Goal: Task Accomplishment & Management: Complete application form

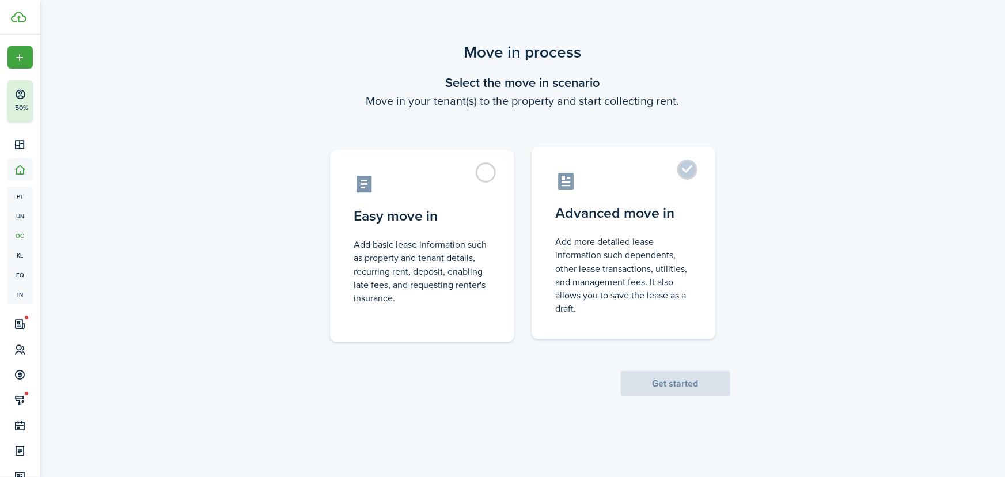
click at [691, 169] on label "Advanced move in Add more detailed lease information such dependents, other lea…" at bounding box center [624, 243] width 184 height 192
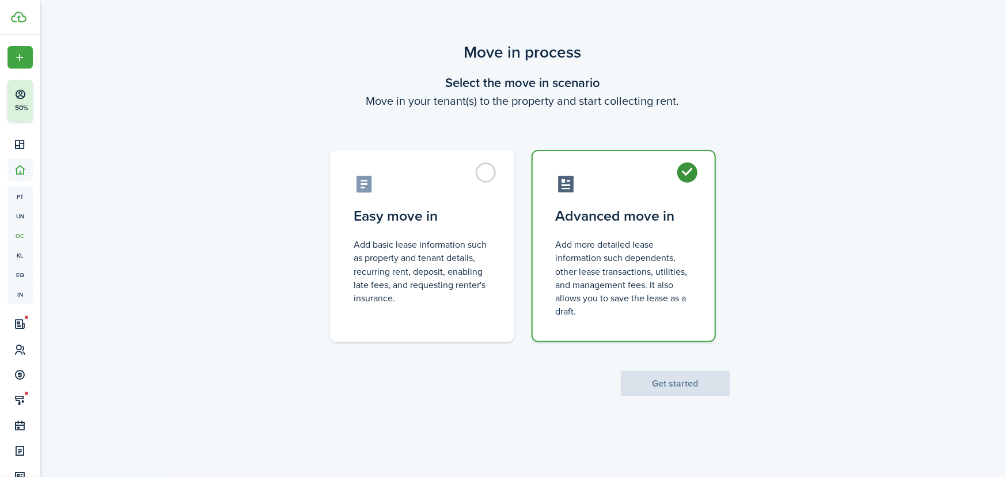
radio input "true"
click at [675, 380] on button "Get started" at bounding box center [675, 383] width 109 height 25
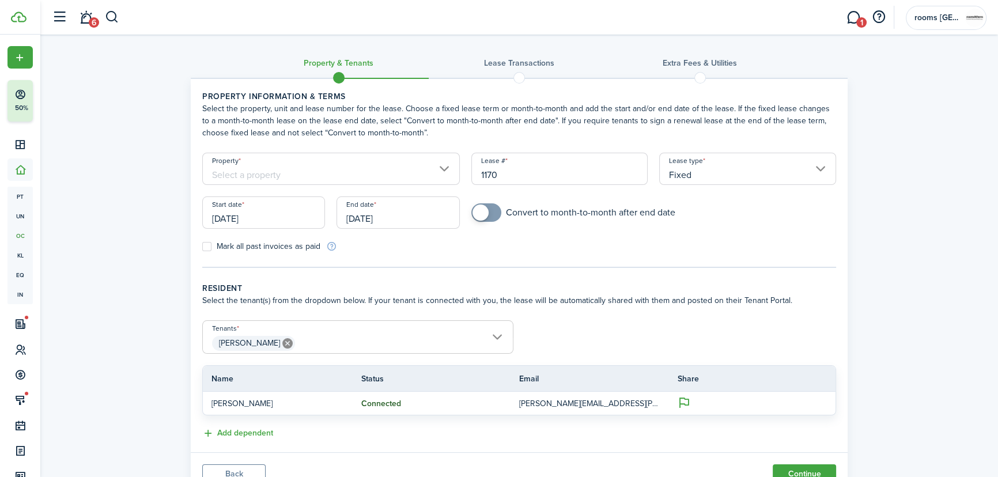
click at [285, 173] on input "Property" at bounding box center [331, 169] width 258 height 32
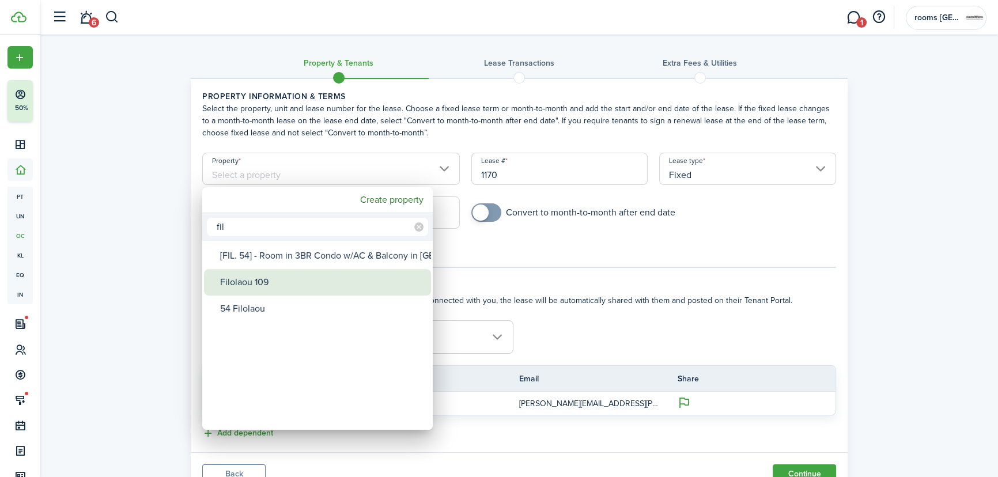
type input "fil"
click at [241, 284] on div "Filolaou 109" at bounding box center [322, 282] width 204 height 27
type input "Filolaou 109"
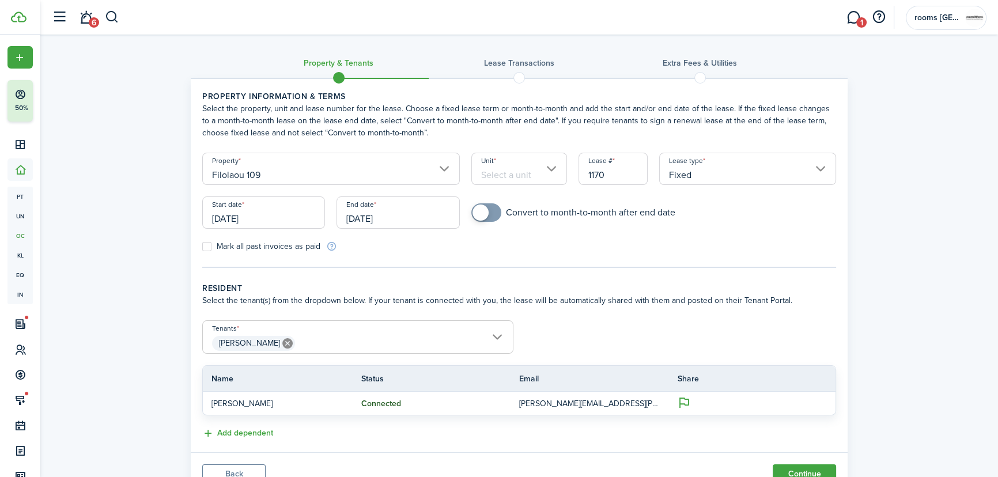
click at [517, 173] on input "Unit" at bounding box center [519, 169] width 96 height 32
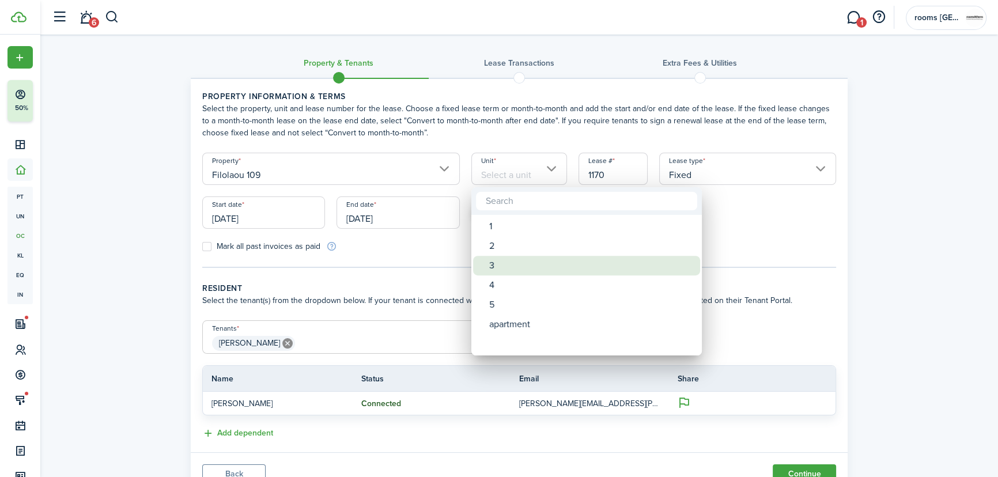
click at [514, 264] on div "3" at bounding box center [591, 266] width 204 height 20
type input "3"
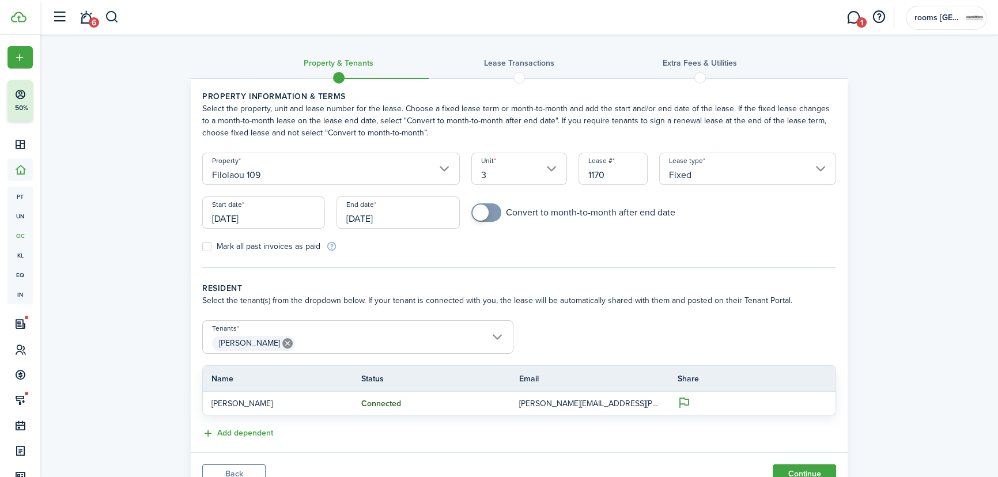
click at [301, 219] on input "[DATE]" at bounding box center [263, 212] width 123 height 32
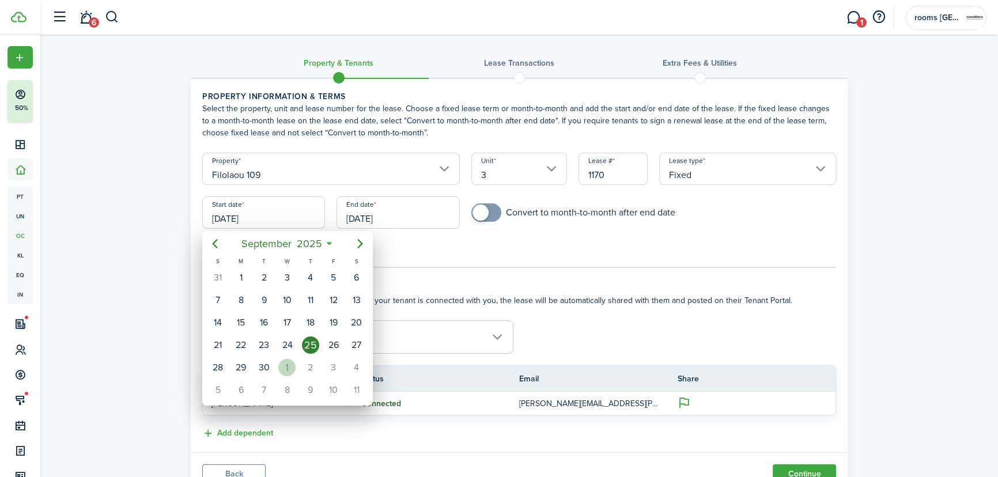
click at [287, 359] on div "1" at bounding box center [286, 367] width 17 height 17
type input "[DATE]"
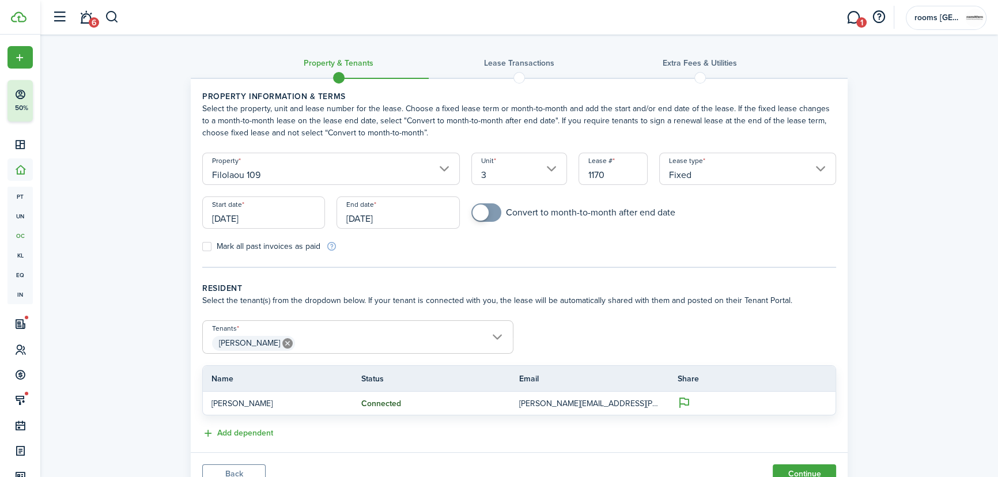
click at [407, 211] on input "[DATE]" at bounding box center [397, 212] width 123 height 32
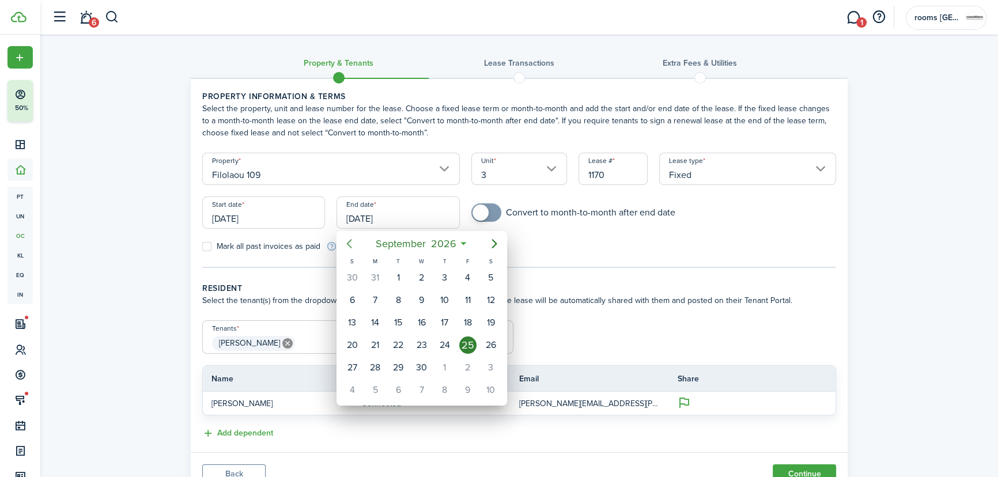
click at [350, 241] on icon "Previous page" at bounding box center [349, 243] width 5 height 9
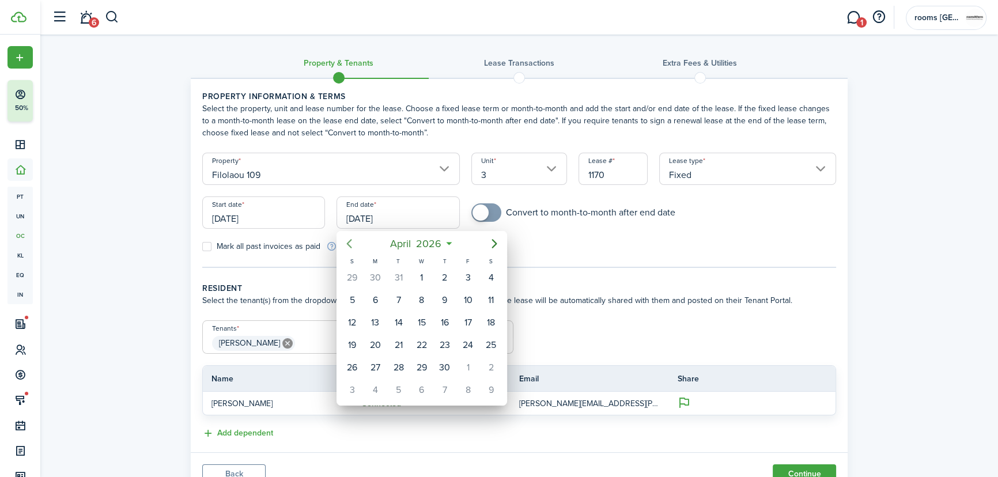
click at [350, 241] on icon "Previous page" at bounding box center [349, 243] width 5 height 9
click at [494, 367] on div "31" at bounding box center [490, 367] width 17 height 17
type input "[DATE]"
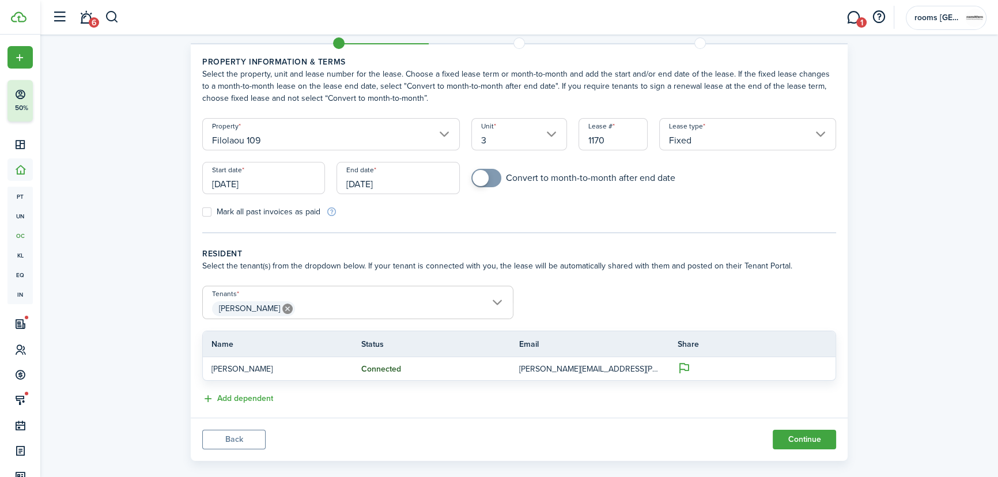
scroll to position [49, 0]
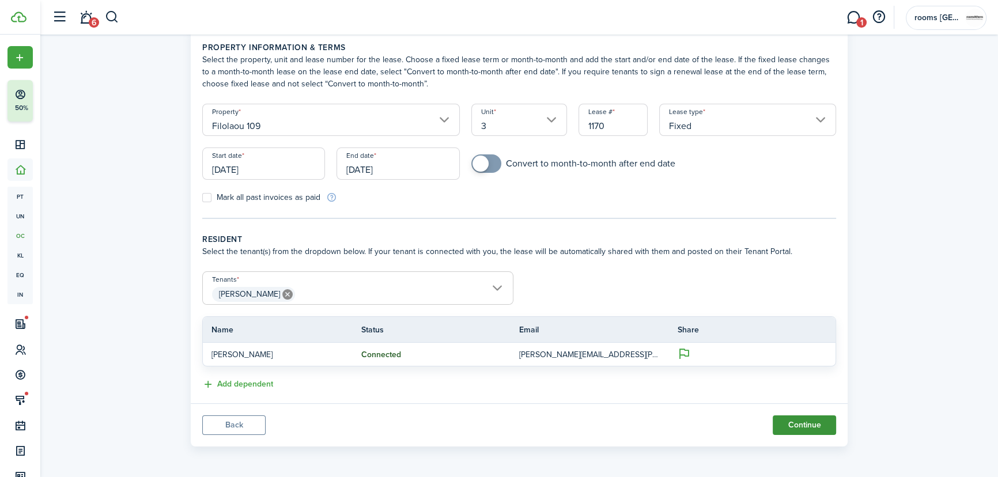
click at [834, 425] on button "Continue" at bounding box center [804, 425] width 63 height 20
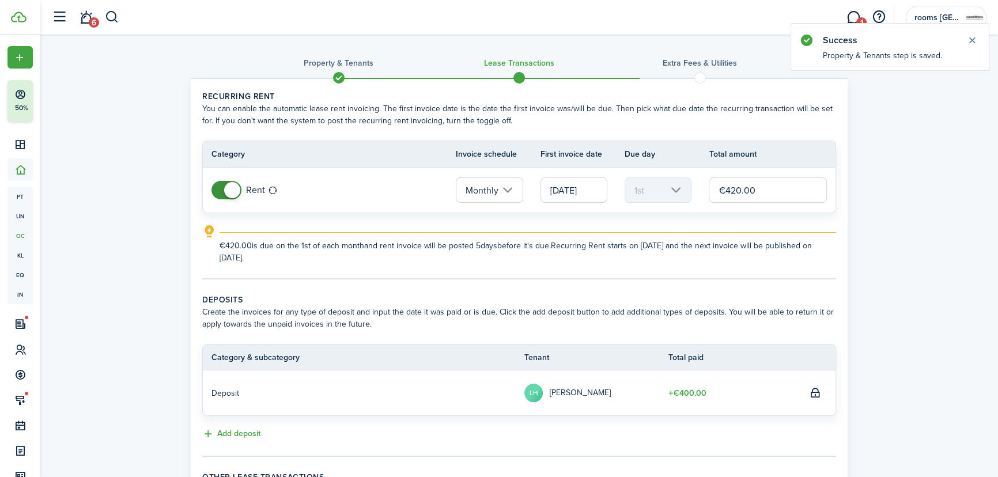
drag, startPoint x: 754, startPoint y: 190, endPoint x: 704, endPoint y: 193, distance: 50.2
click at [704, 193] on tr "Rent Monthly [DATE] 1st €420.00" at bounding box center [519, 190] width 633 height 45
type input "€400.00"
click at [971, 251] on div "Property & Tenants Lease Transactions Extra fees & Utilities Recurring rent You…" at bounding box center [518, 309] width 957 height 549
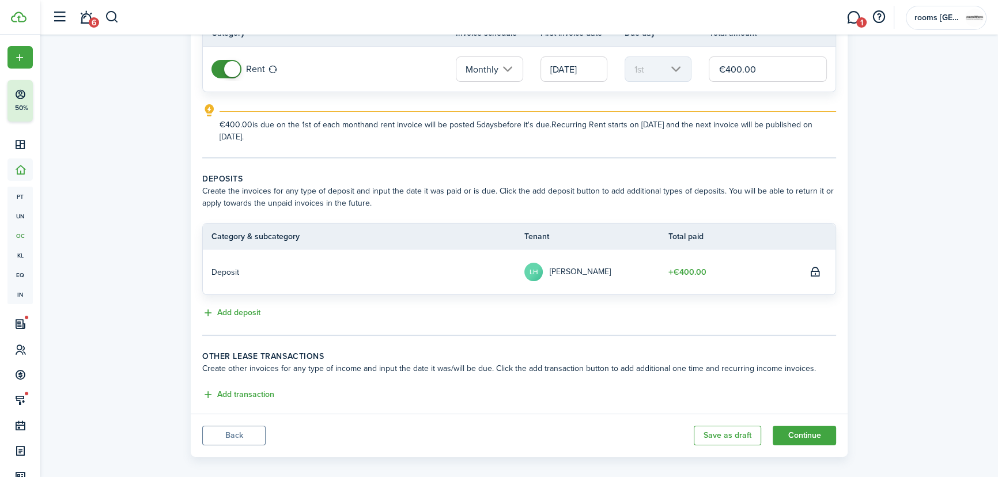
scroll to position [131, 0]
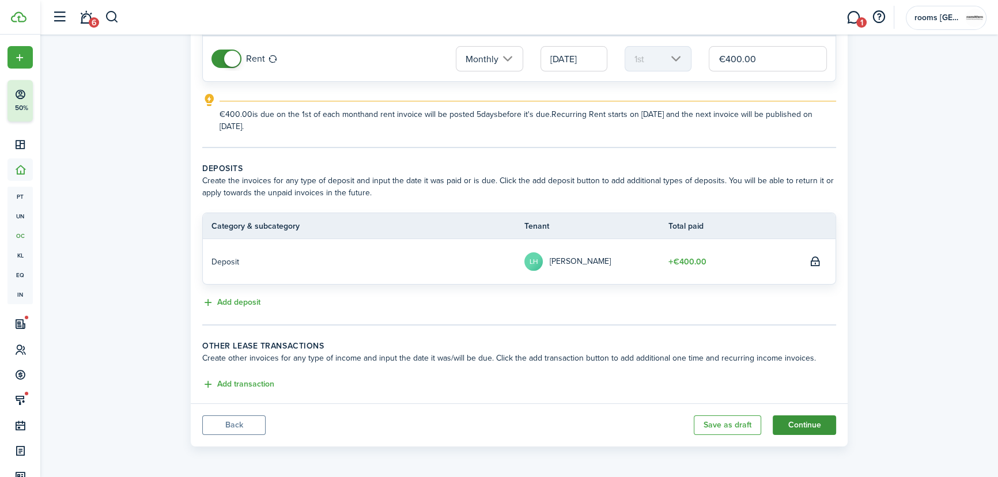
click at [818, 426] on button "Continue" at bounding box center [804, 425] width 63 height 20
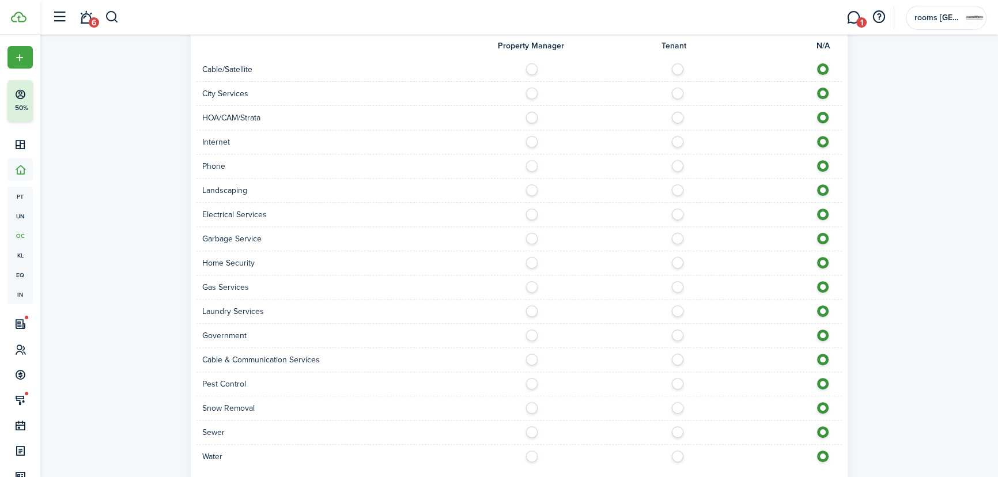
scroll to position [570, 0]
click at [529, 457] on label at bounding box center [535, 456] width 20 height 6
radio input "true"
click at [532, 432] on label at bounding box center [535, 432] width 20 height 6
radio input "true"
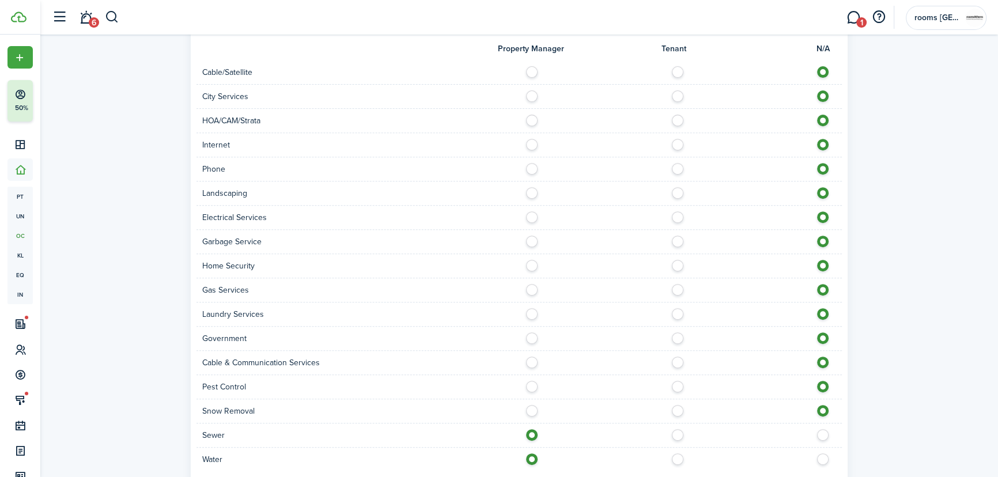
click at [535, 143] on label at bounding box center [535, 142] width 20 height 6
radio input "true"
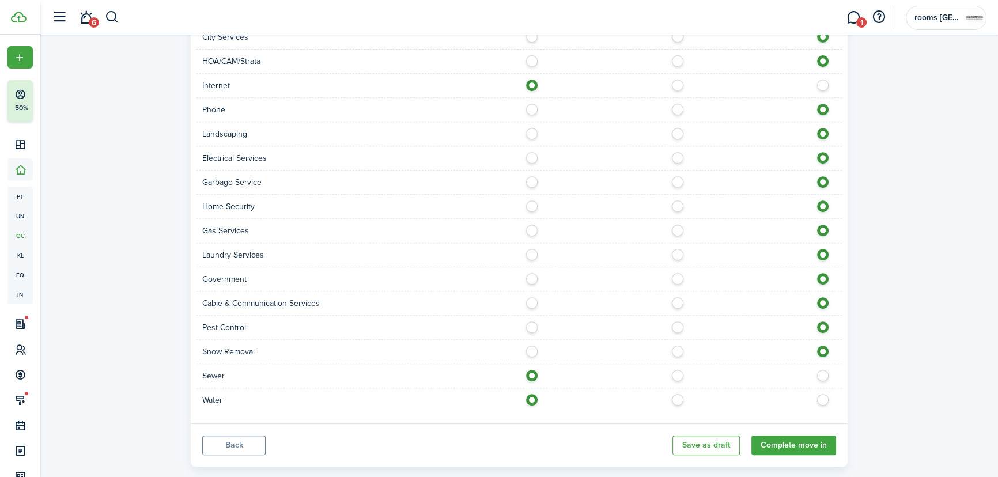
scroll to position [649, 0]
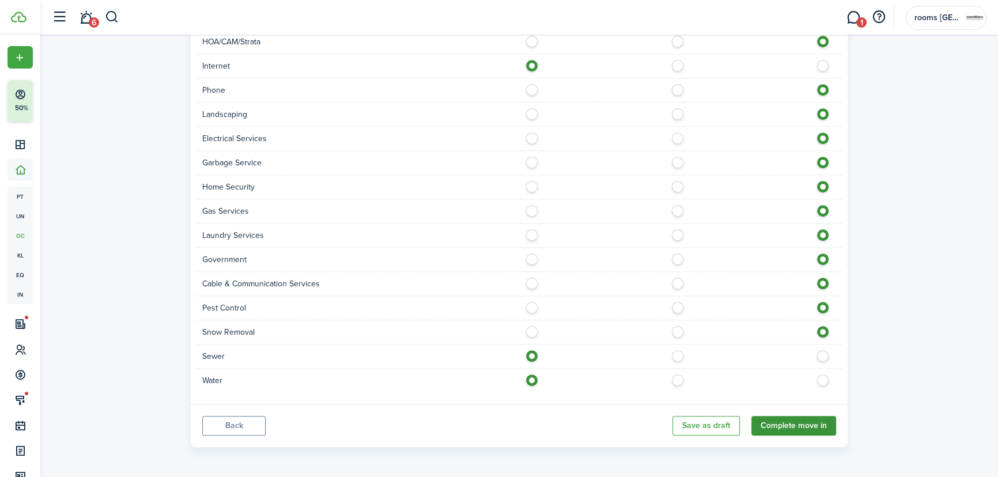
click at [812, 425] on button "Complete move in" at bounding box center [793, 426] width 85 height 20
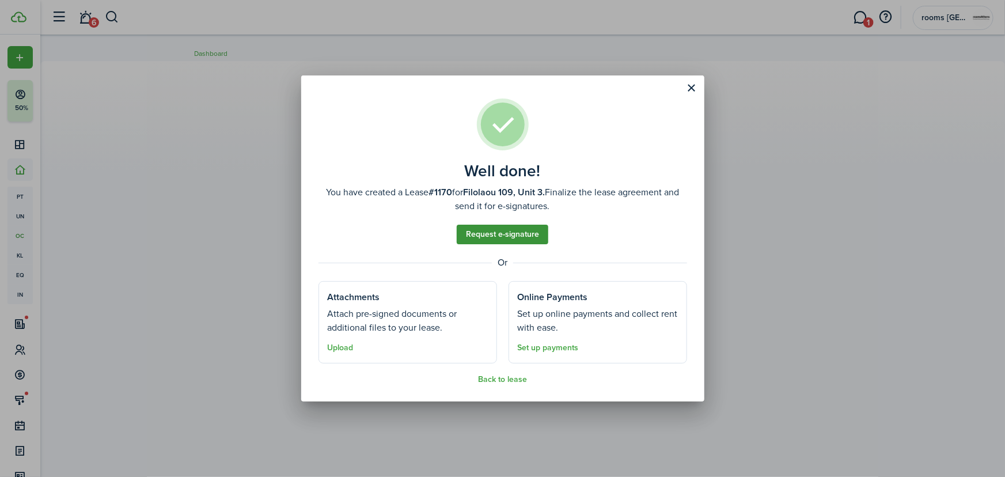
click at [528, 240] on link "Request e-signature" at bounding box center [503, 235] width 92 height 20
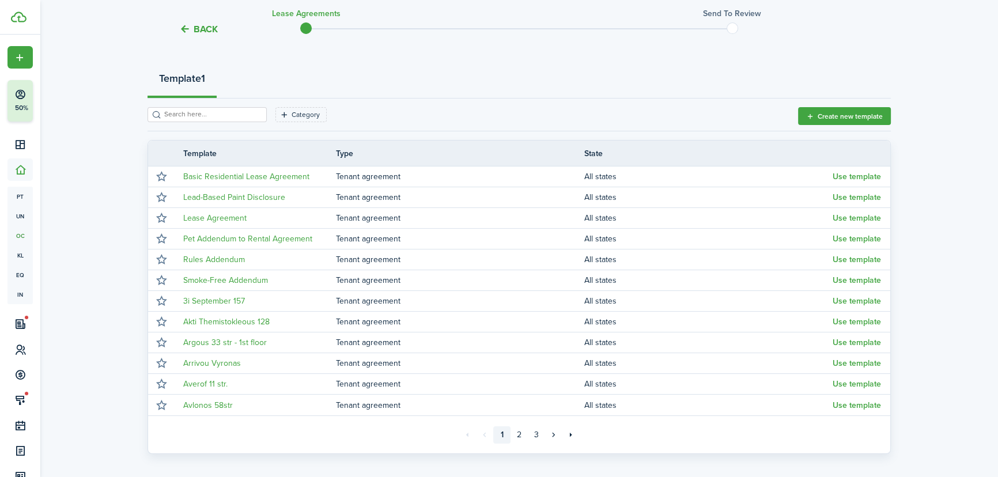
scroll to position [127, 0]
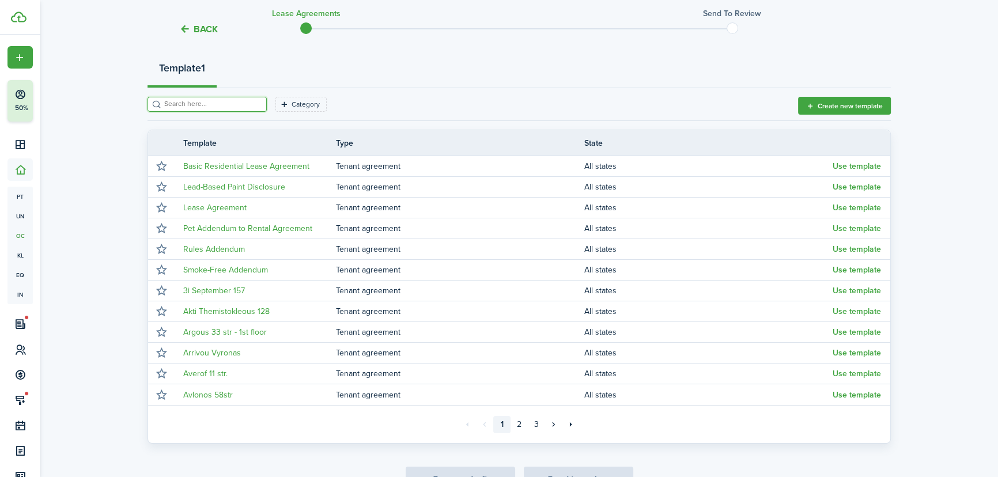
click at [239, 100] on input "search" at bounding box center [211, 104] width 101 height 11
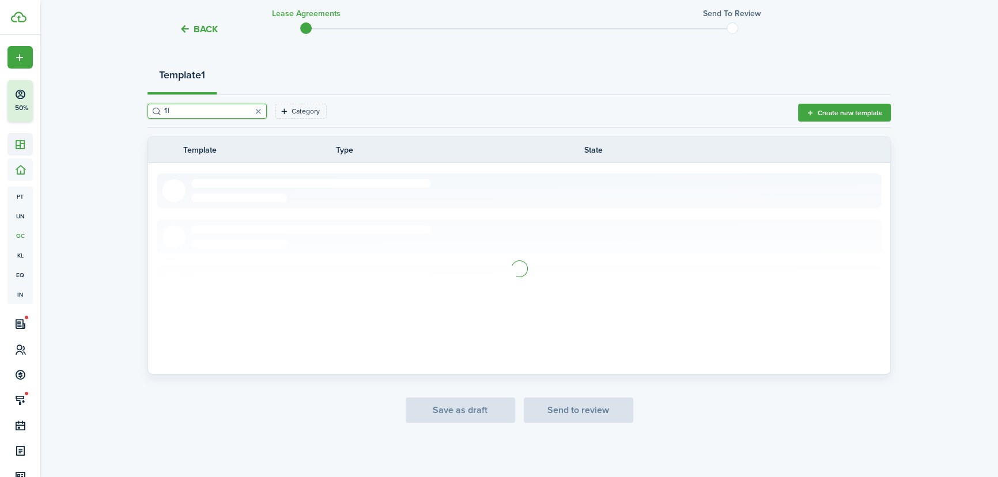
scroll to position [0, 0]
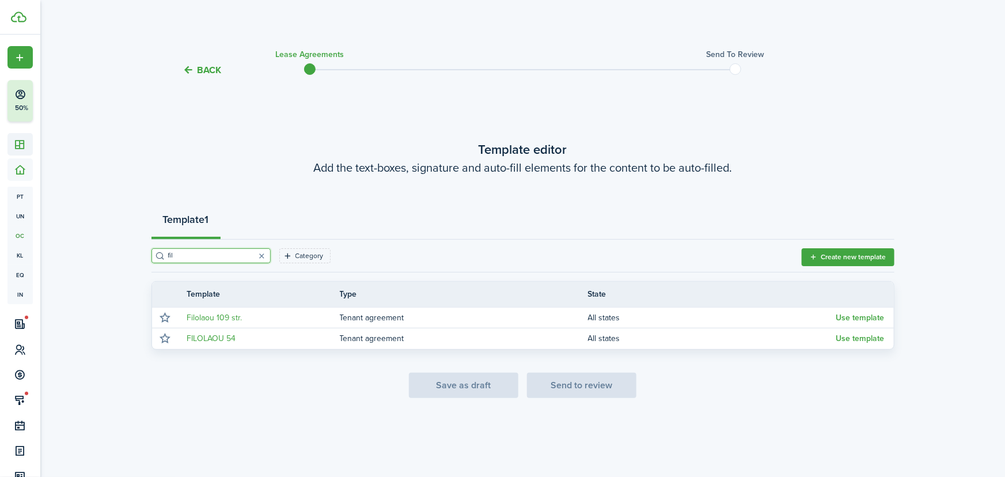
type input "fil"
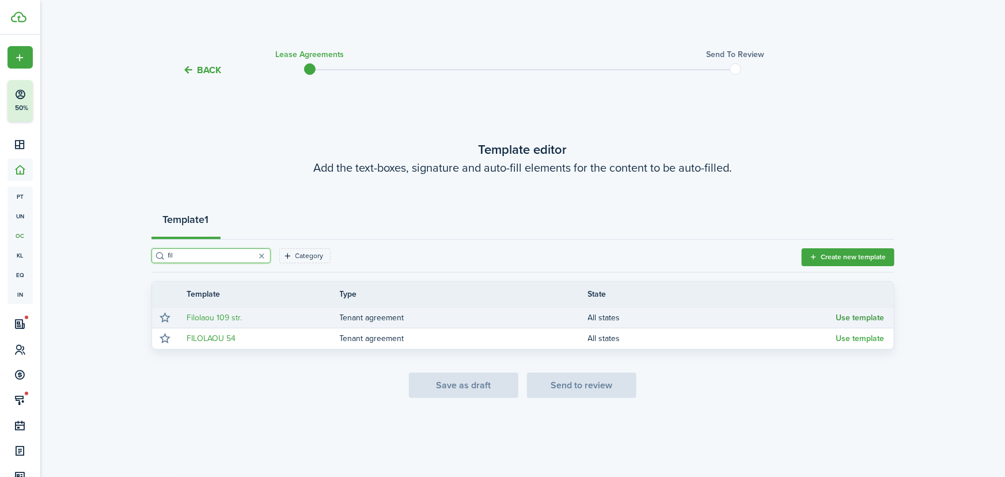
click at [858, 315] on button "Use template" at bounding box center [861, 317] width 48 height 9
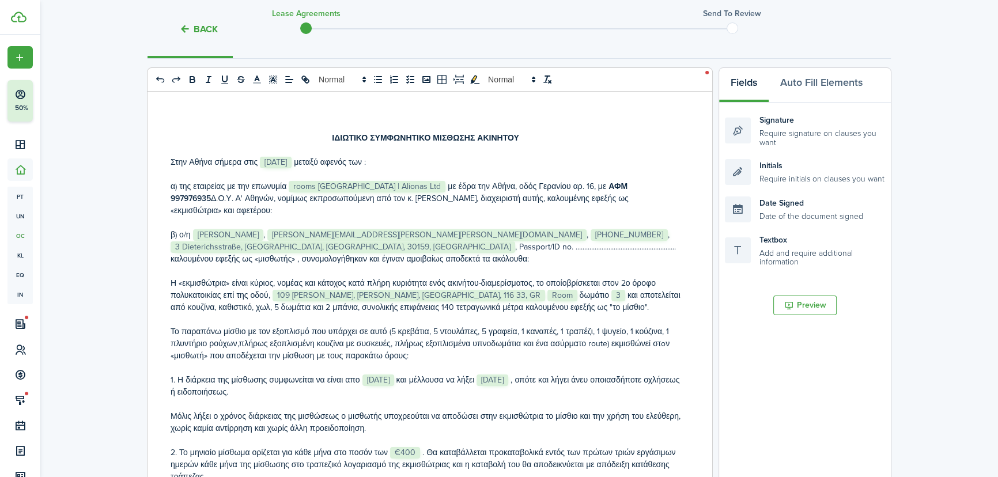
scroll to position [157, 0]
click at [191, 228] on p "β) ο/η ﻿ [PERSON_NAME] ﻿, ﻿ [PERSON_NAME][EMAIL_ADDRESS][PERSON_NAME][PERSON_NA…" at bounding box center [426, 246] width 510 height 36
drag, startPoint x: 277, startPoint y: 236, endPoint x: 169, endPoint y: 233, distance: 107.8
click at [169, 233] on div "ΙΔΙΩΤΙΚΟ ΣΥΜΦΩΝΗΤΙΚΟ ΜΙΣΘΩΣΗΣ ΑΚΙΝΗΤΟΥ Στην [GEOGRAPHIC_DATA] σήμερα στις ﻿ [DA…" at bounding box center [425, 316] width 556 height 452
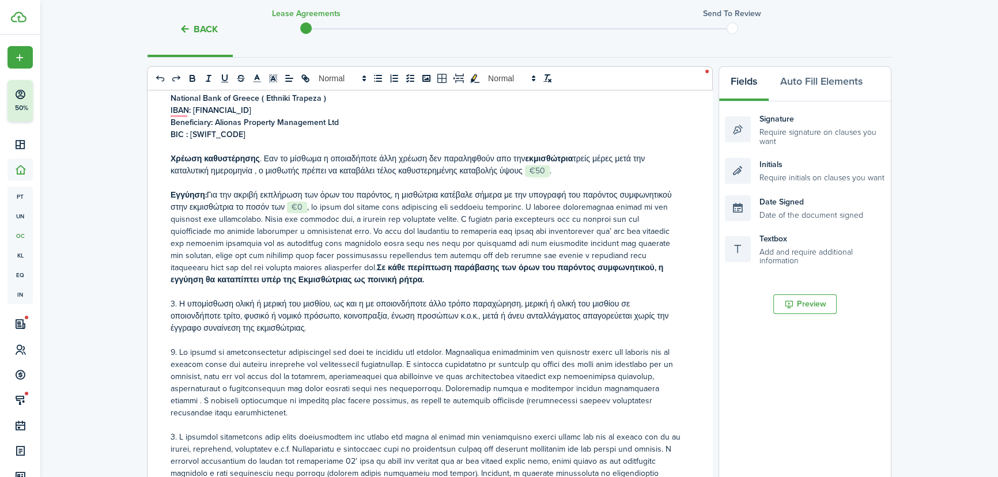
scroll to position [415, 0]
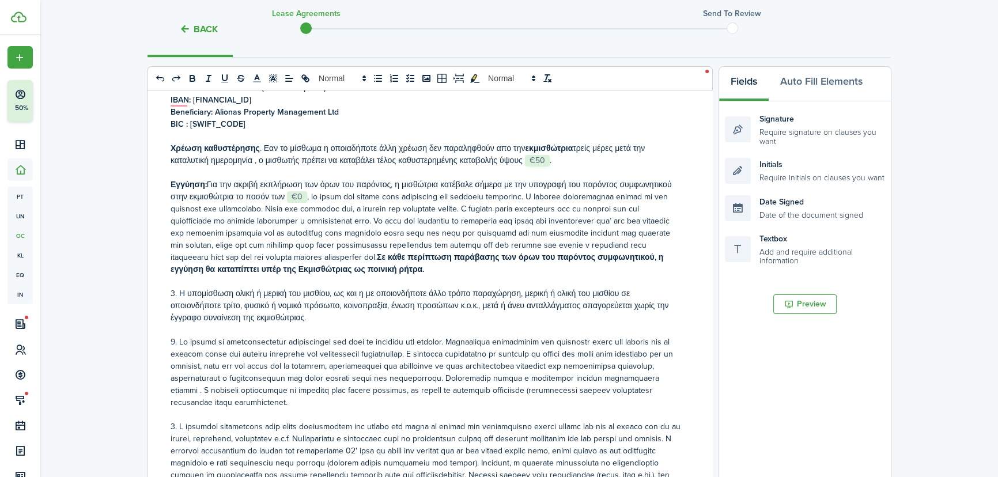
click at [305, 179] on span "Για την ακριβή εκπλήρωση των όρων του παρόντος, η μισθώτρια κατέβαλε σήμερα με …" at bounding box center [421, 221] width 501 height 85
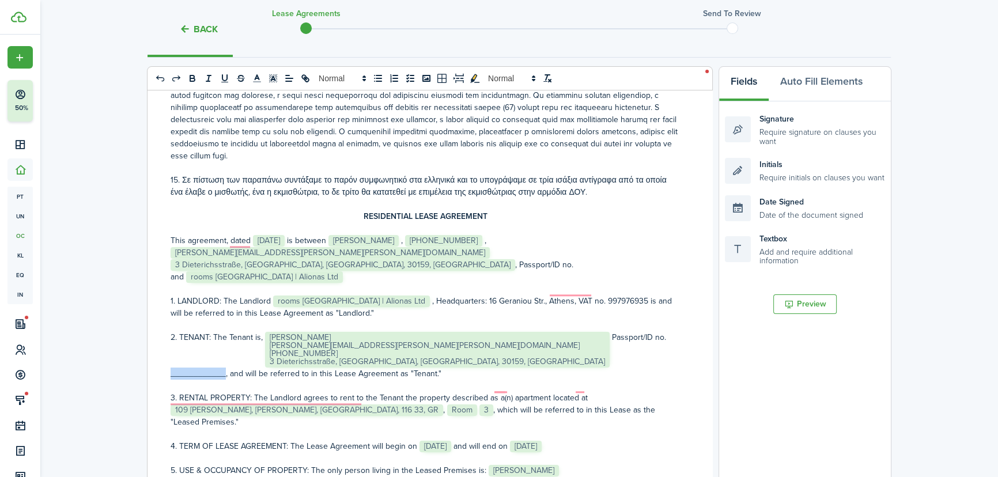
drag, startPoint x: 547, startPoint y: 327, endPoint x: 493, endPoint y: 323, distance: 53.7
click at [493, 331] on p "2. TENANT: The Tenant is, ﻿ Leonard Hinz [EMAIL_ADDRESS][PERSON_NAME][PERSON_NA…" at bounding box center [426, 355] width 510 height 48
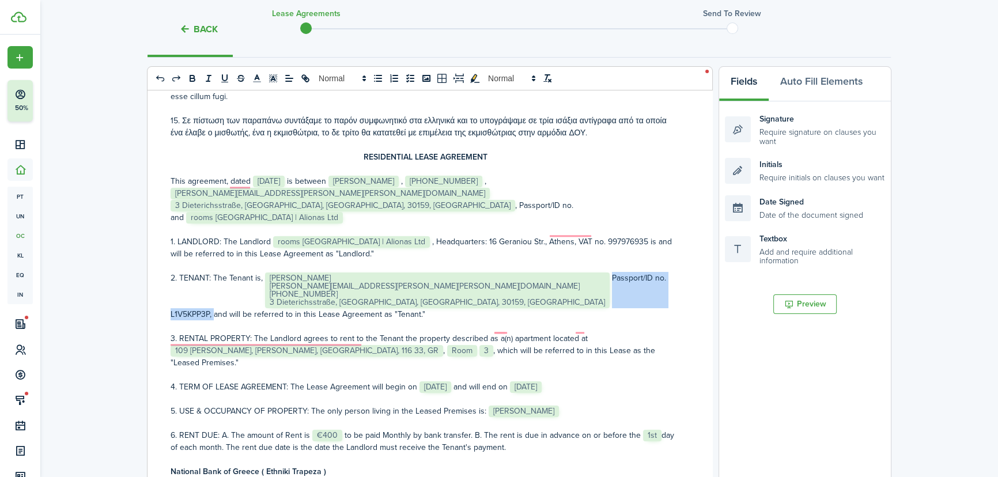
drag, startPoint x: 536, startPoint y: 264, endPoint x: 436, endPoint y: 264, distance: 100.2
click at [436, 272] on p "2. TENANT: The Tenant is, ﻿ Leonard Hinz [EMAIL_ADDRESS][PERSON_NAME][PERSON_NA…" at bounding box center [426, 296] width 510 height 48
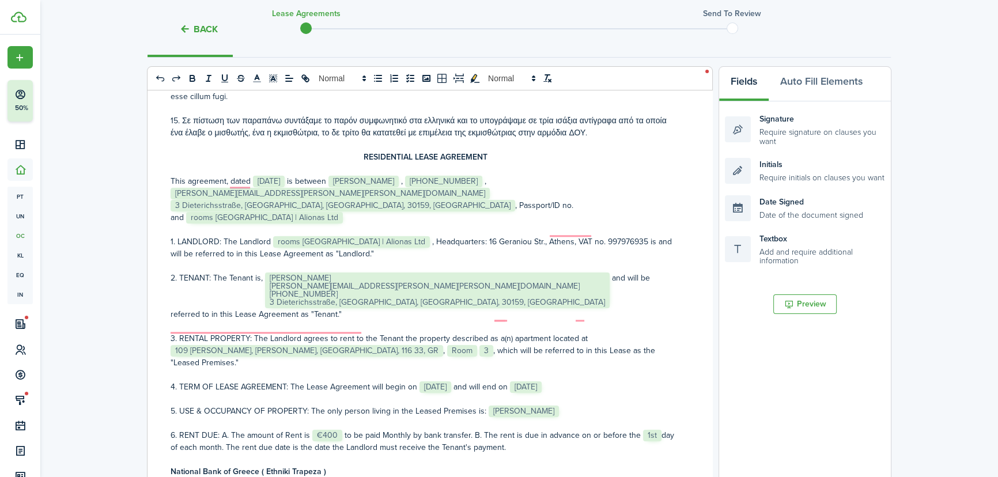
click at [406, 194] on p "This agreement, dated ﻿ [DATE] ﻿ is between ﻿ [PERSON_NAME] ﻿ , ﻿ [PHONE_NUMBER…" at bounding box center [426, 193] width 510 height 36
click at [160, 75] on icon "undo: undo" at bounding box center [160, 78] width 10 height 10
click at [518, 320] on p "To enrich screen reader interactions, please activate Accessibility in Grammarl…" at bounding box center [426, 326] width 510 height 12
click at [403, 192] on p "This agreement, dated ﻿﻿ [DATE] ﻿﻿ is between ﻿﻿ [PERSON_NAME] ﻿﻿ , ﻿﻿ [PHONE_N…" at bounding box center [426, 193] width 510 height 36
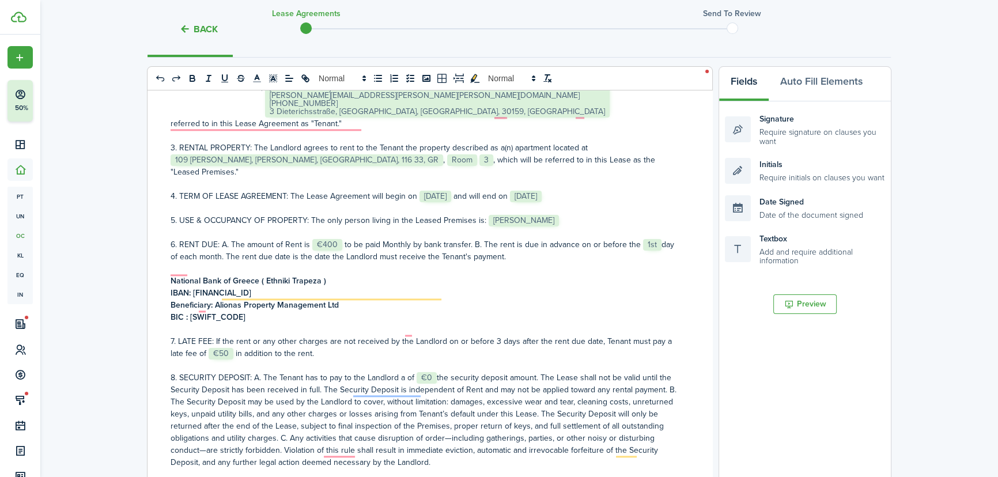
click at [434, 372] on span "8. SECURITY DEPOSIT: A. The Tenant has to pay to the Landlord a of ﻿﻿﻿ €0" at bounding box center [424, 420] width 506 height 97
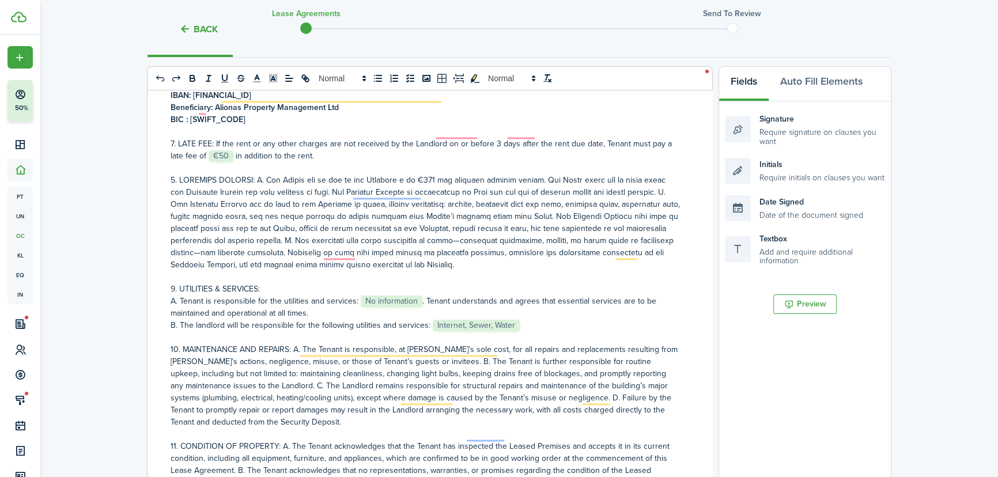
click at [518, 319] on p "B. The landlord will be responsible for the following utilities and services: ﻿…" at bounding box center [426, 325] width 510 height 12
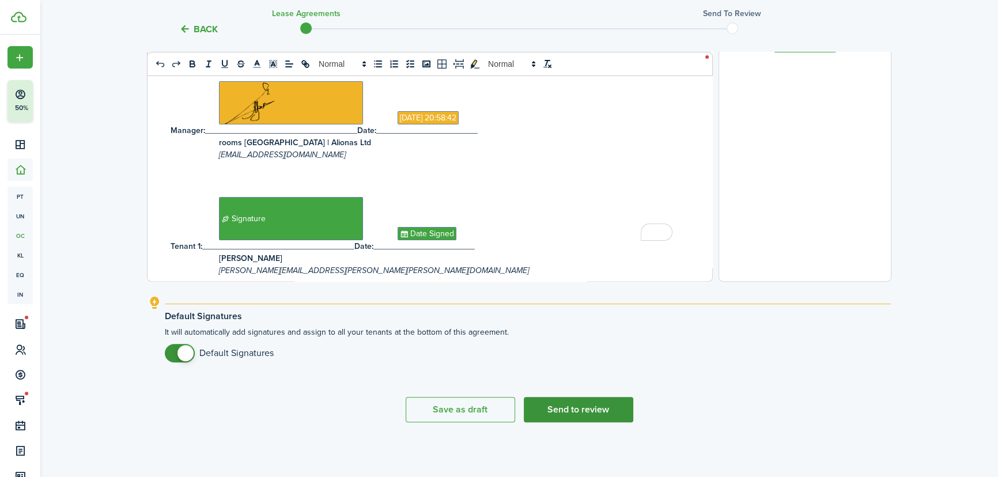
click at [591, 414] on button "Send to review" at bounding box center [578, 409] width 109 height 25
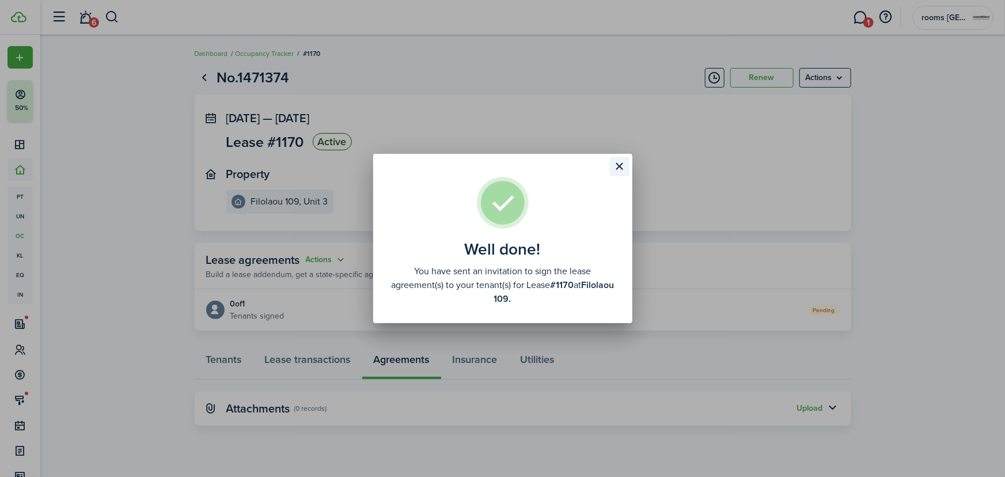
click at [619, 169] on button "Close modal" at bounding box center [620, 167] width 20 height 20
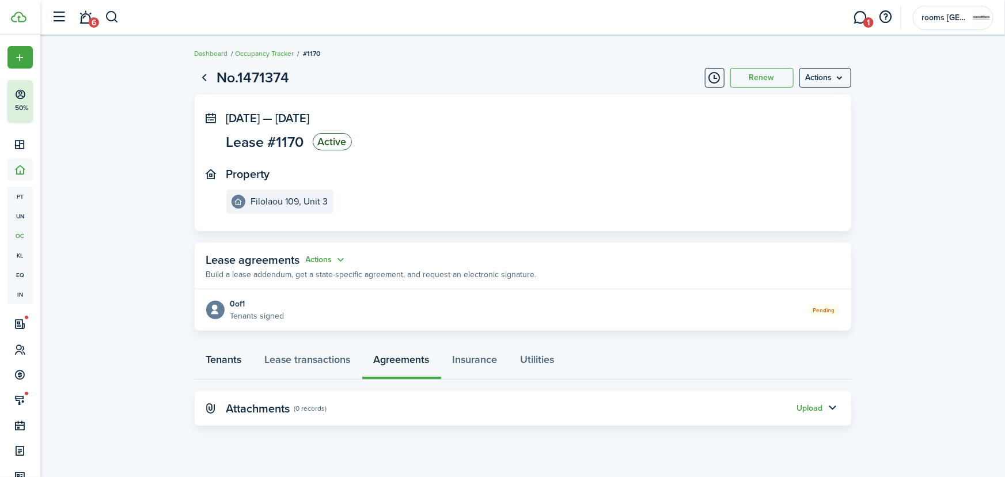
click at [234, 354] on link "Tenants" at bounding box center [224, 362] width 59 height 35
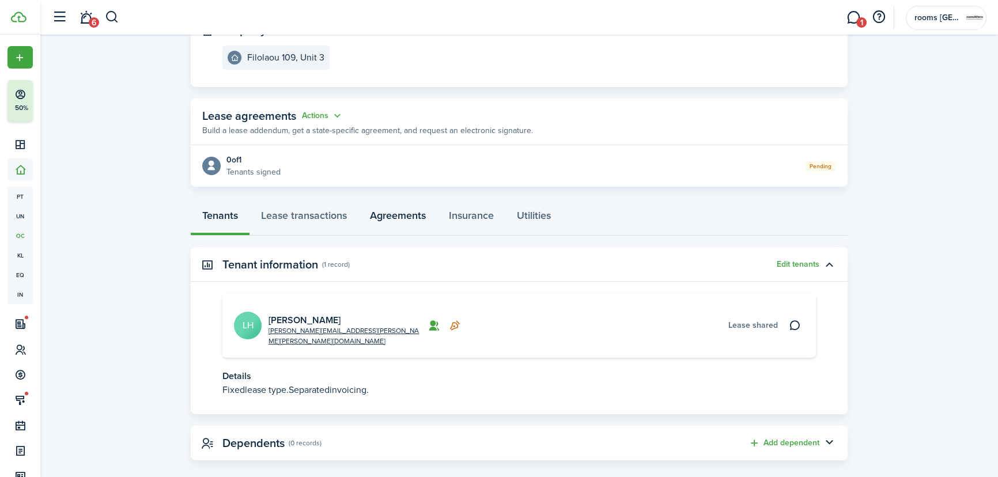
click at [410, 213] on link "Agreements" at bounding box center [397, 218] width 79 height 35
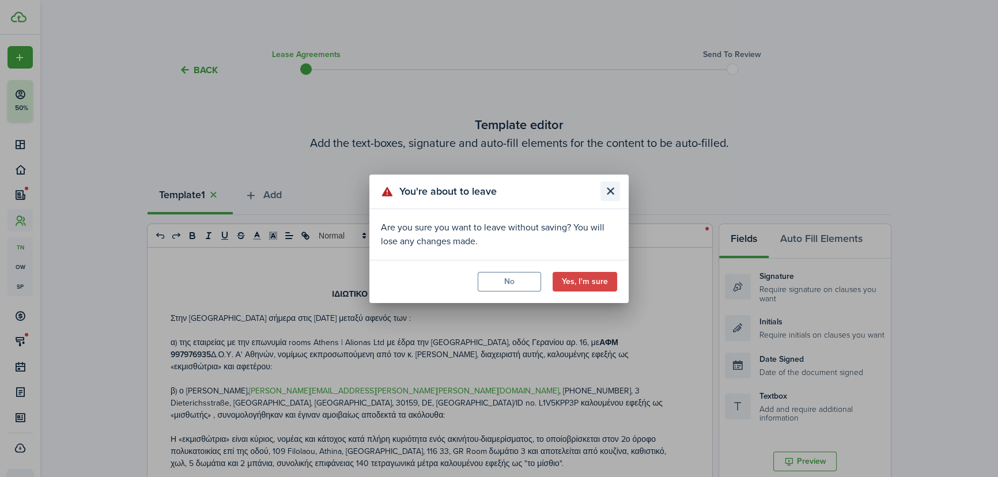
click at [606, 194] on button "Close modal" at bounding box center [610, 191] width 20 height 20
